Goal: Navigation & Orientation: Find specific page/section

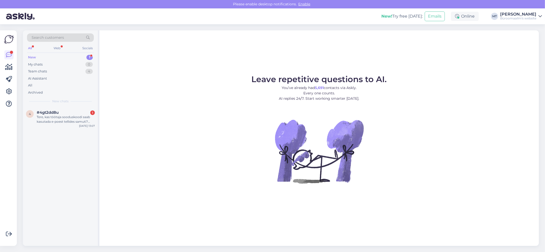
click at [30, 56] on div "New" at bounding box center [32, 57] width 8 height 5
click at [44, 114] on span "#4gt2dd8u" at bounding box center [48, 112] width 22 height 5
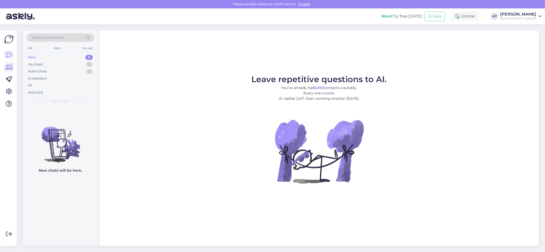
click at [10, 68] on icon at bounding box center [8, 67] width 7 height 6
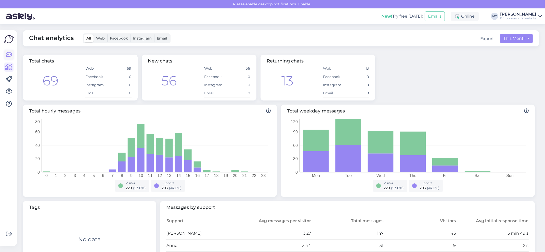
click at [6, 56] on icon at bounding box center [9, 55] width 6 height 6
